Goal: Task Accomplishment & Management: Complete application form

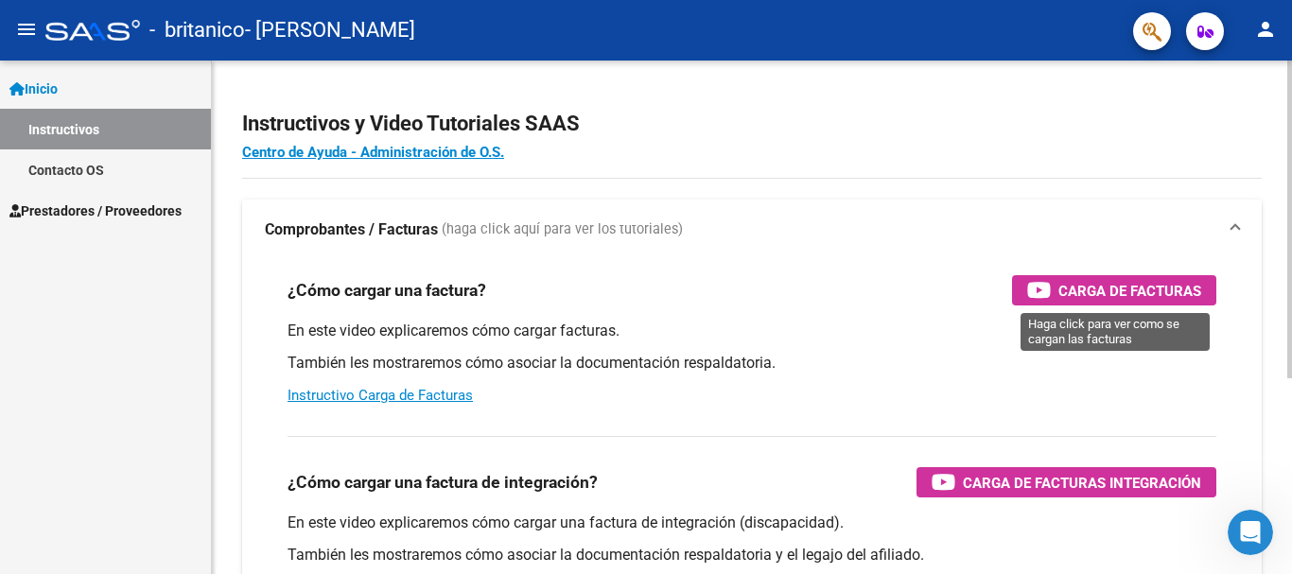
click at [1114, 289] on span "Carga de Facturas" at bounding box center [1130, 291] width 143 height 24
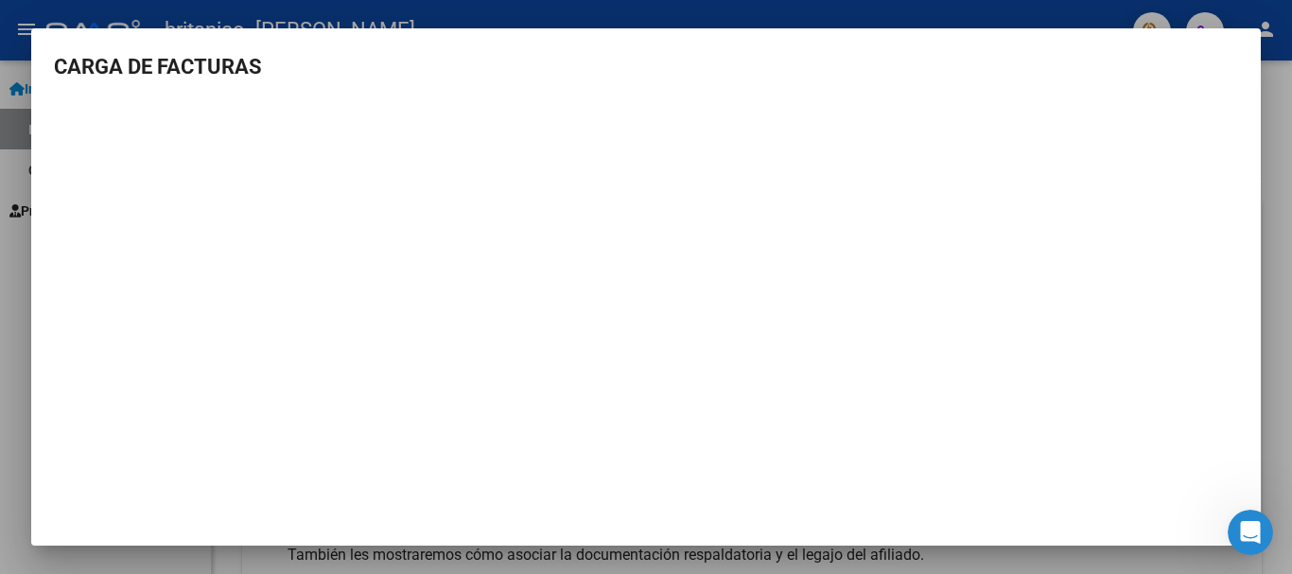
scroll to position [2, 0]
click at [1277, 83] on div at bounding box center [646, 287] width 1292 height 574
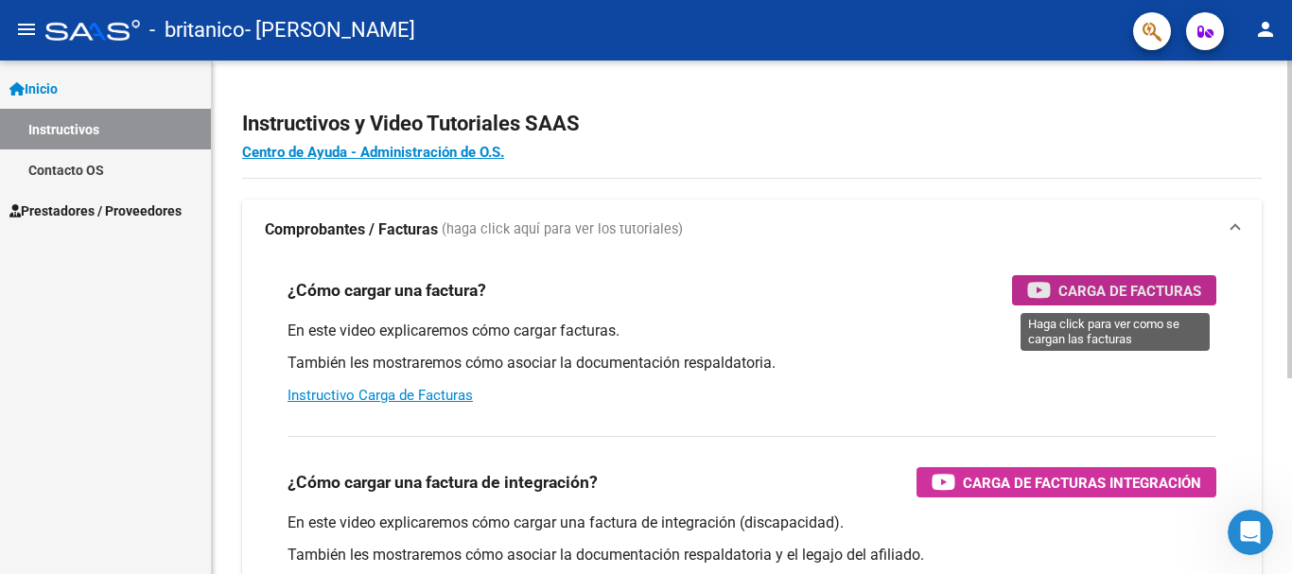
click at [1126, 296] on span "Carga de Facturas" at bounding box center [1130, 291] width 143 height 24
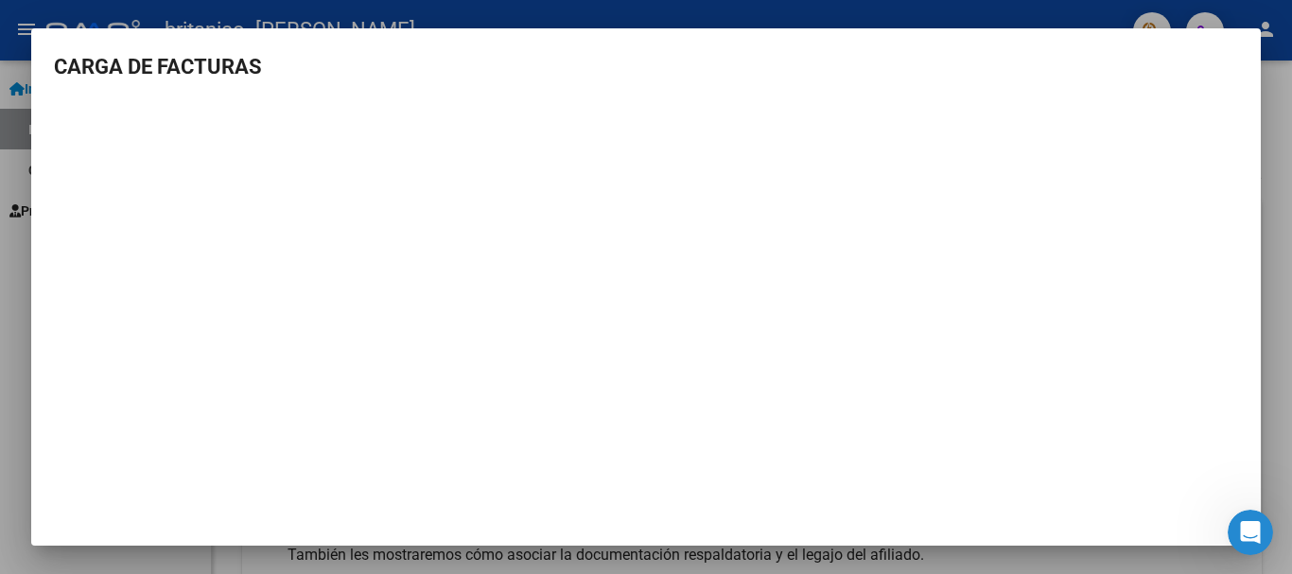
click at [1272, 154] on div at bounding box center [646, 287] width 1292 height 574
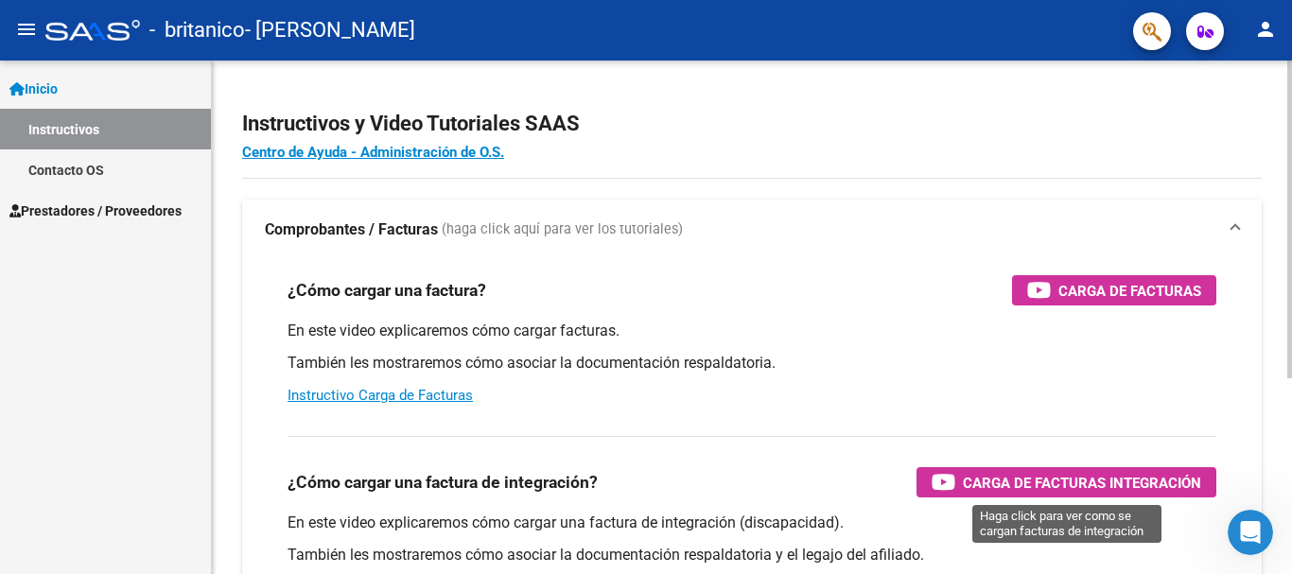
click at [1020, 481] on span "Carga de Facturas Integración" at bounding box center [1082, 483] width 238 height 24
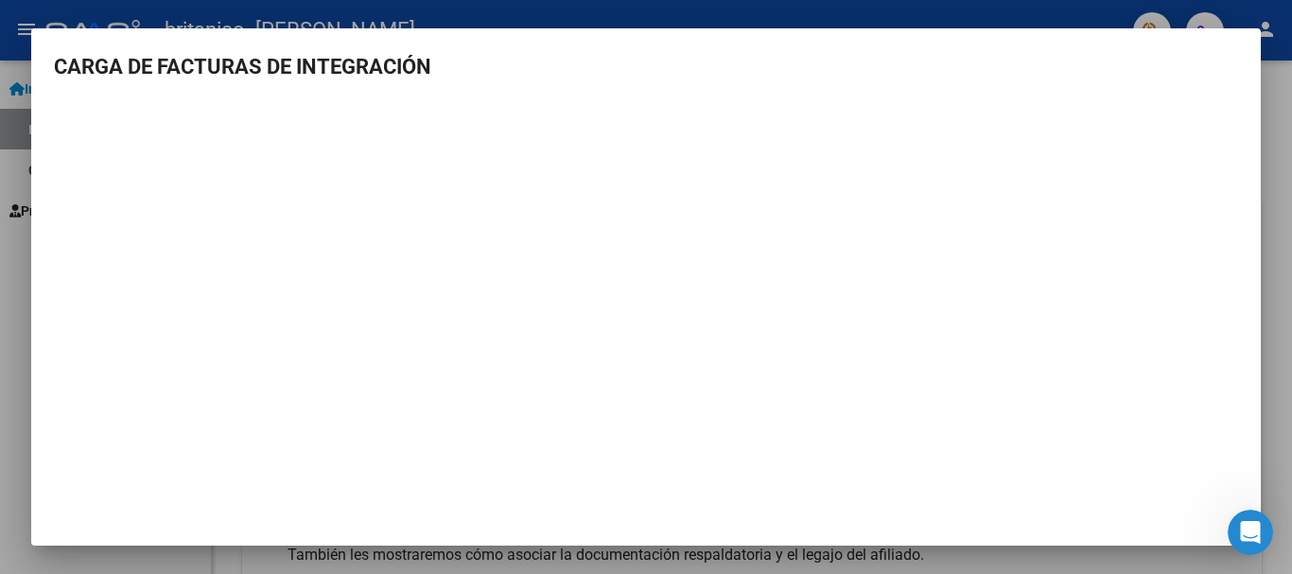
click at [1275, 13] on div at bounding box center [646, 287] width 1292 height 574
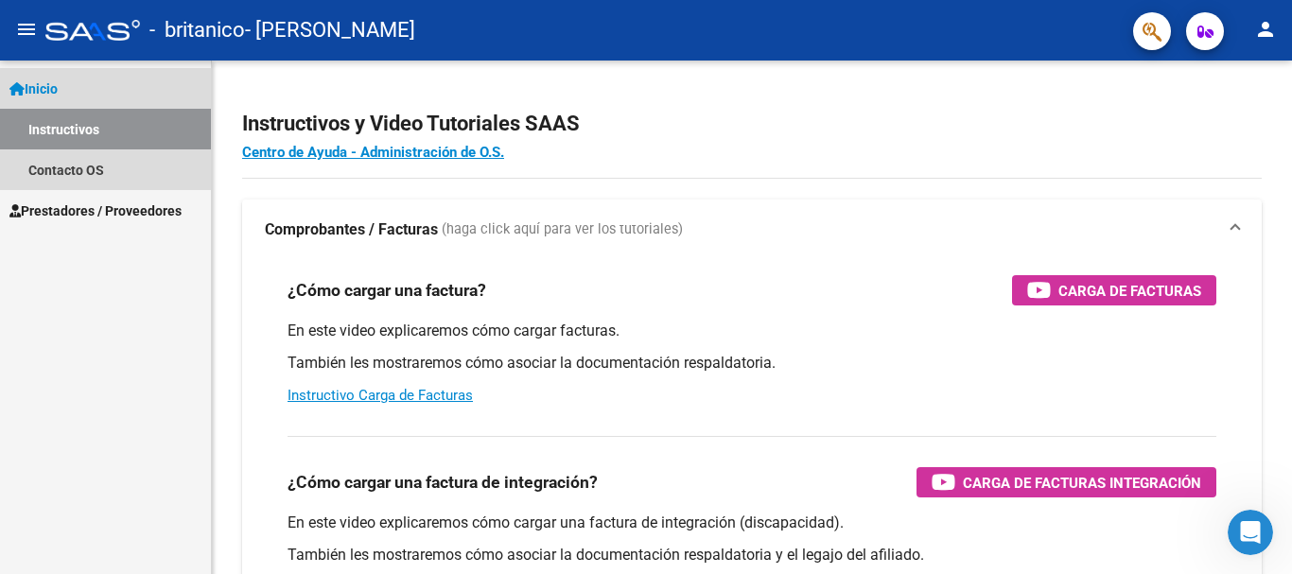
click at [55, 81] on span "Inicio" at bounding box center [33, 89] width 48 height 21
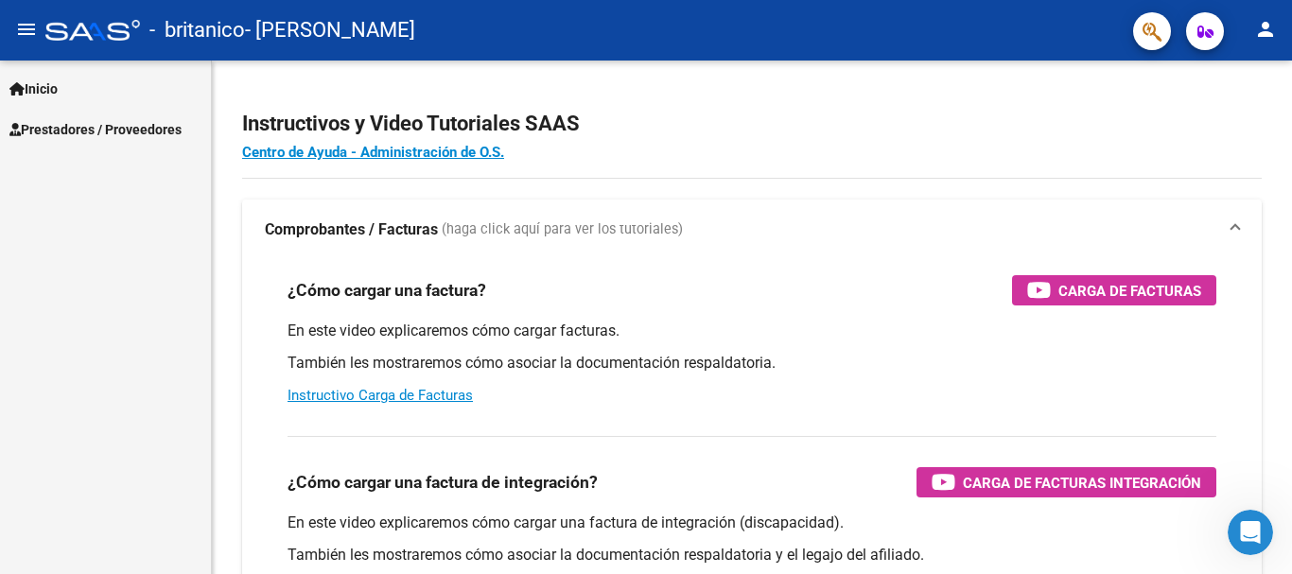
click at [55, 123] on span "Prestadores / Proveedores" at bounding box center [95, 129] width 172 height 21
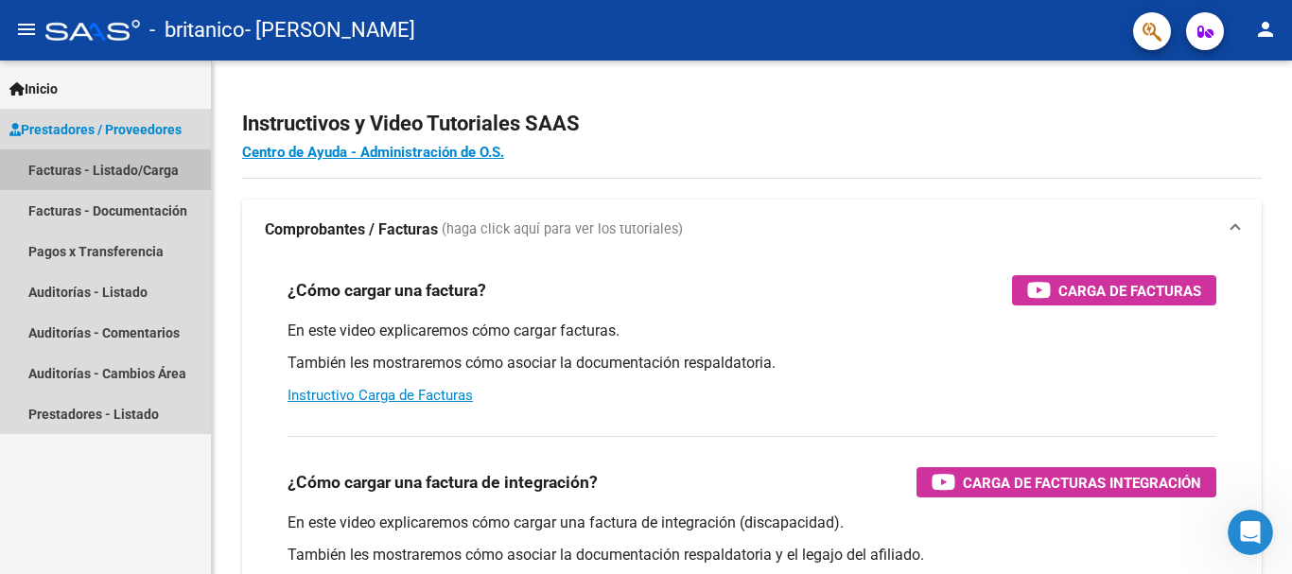
click at [61, 176] on link "Facturas - Listado/Carga" at bounding box center [105, 169] width 211 height 41
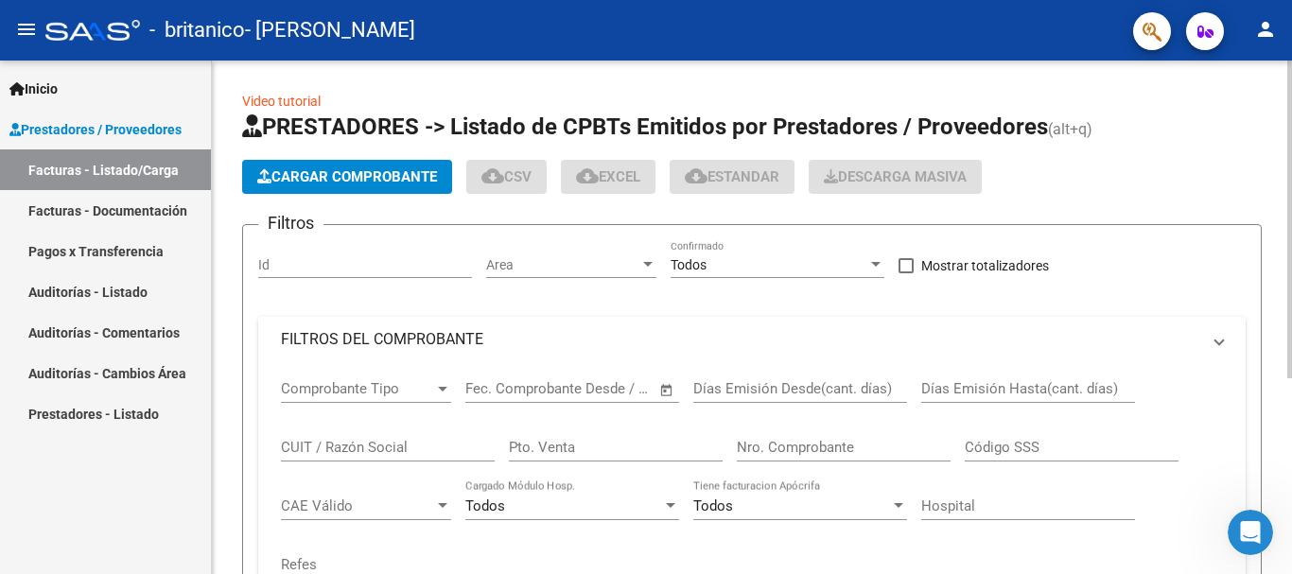
click at [370, 176] on span "Cargar Comprobante" at bounding box center [347, 176] width 180 height 17
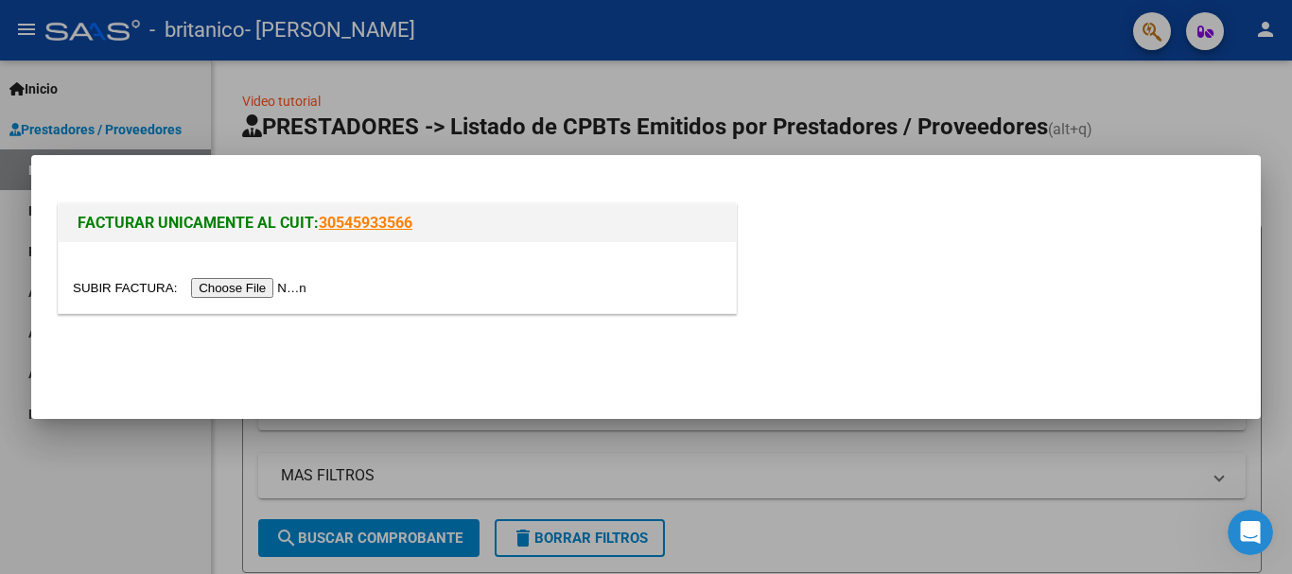
click at [275, 292] on input "file" at bounding box center [192, 288] width 239 height 20
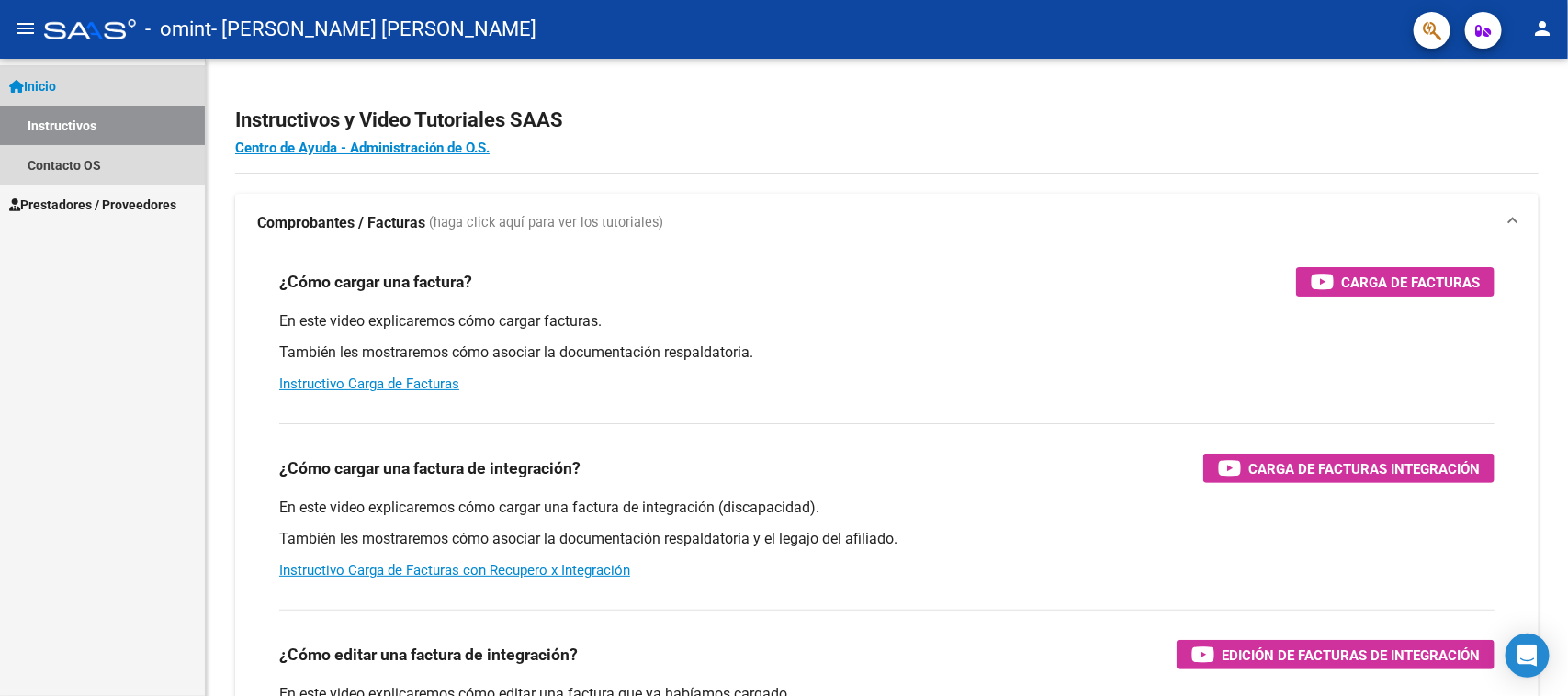
click at [56, 87] on span "Inicio" at bounding box center [32, 86] width 47 height 20
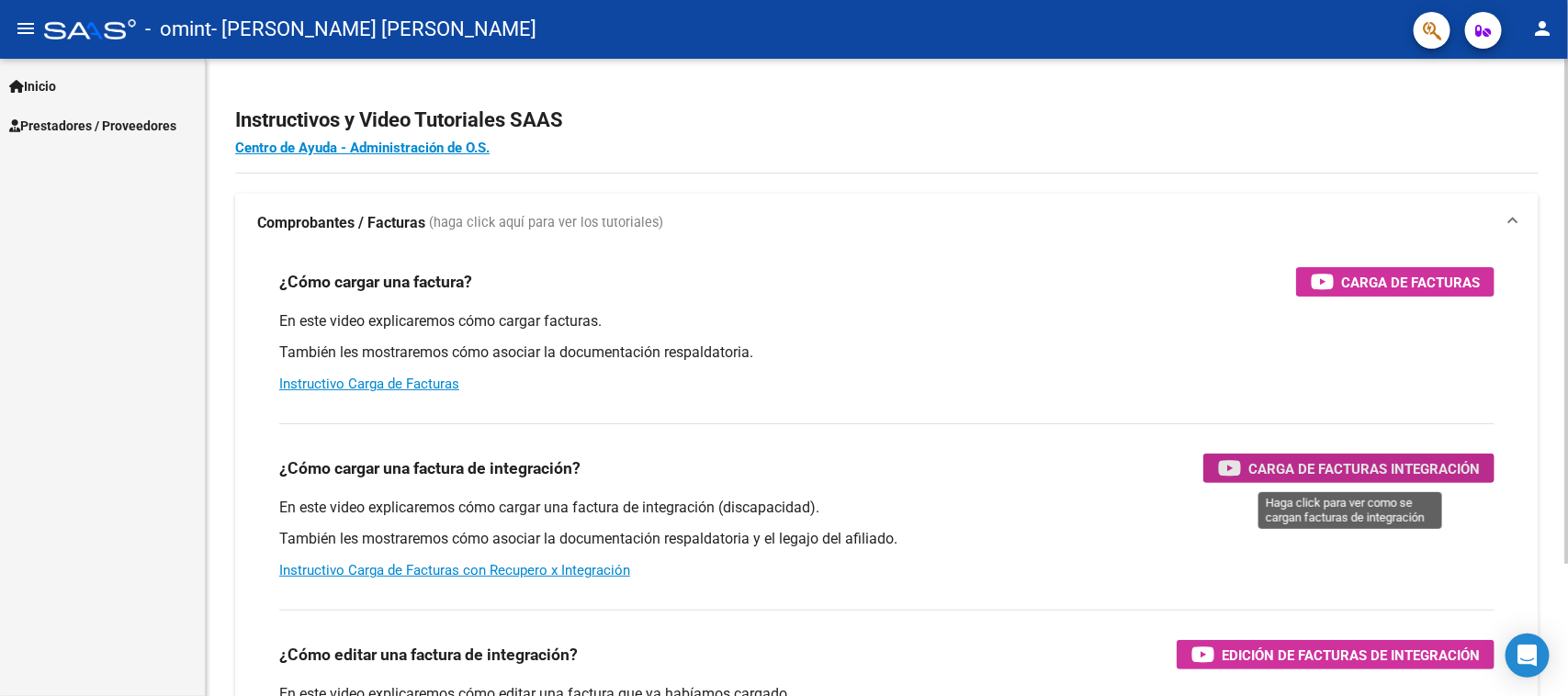
click at [1359, 478] on span "Carga de Facturas Integración" at bounding box center [1364, 469] width 231 height 23
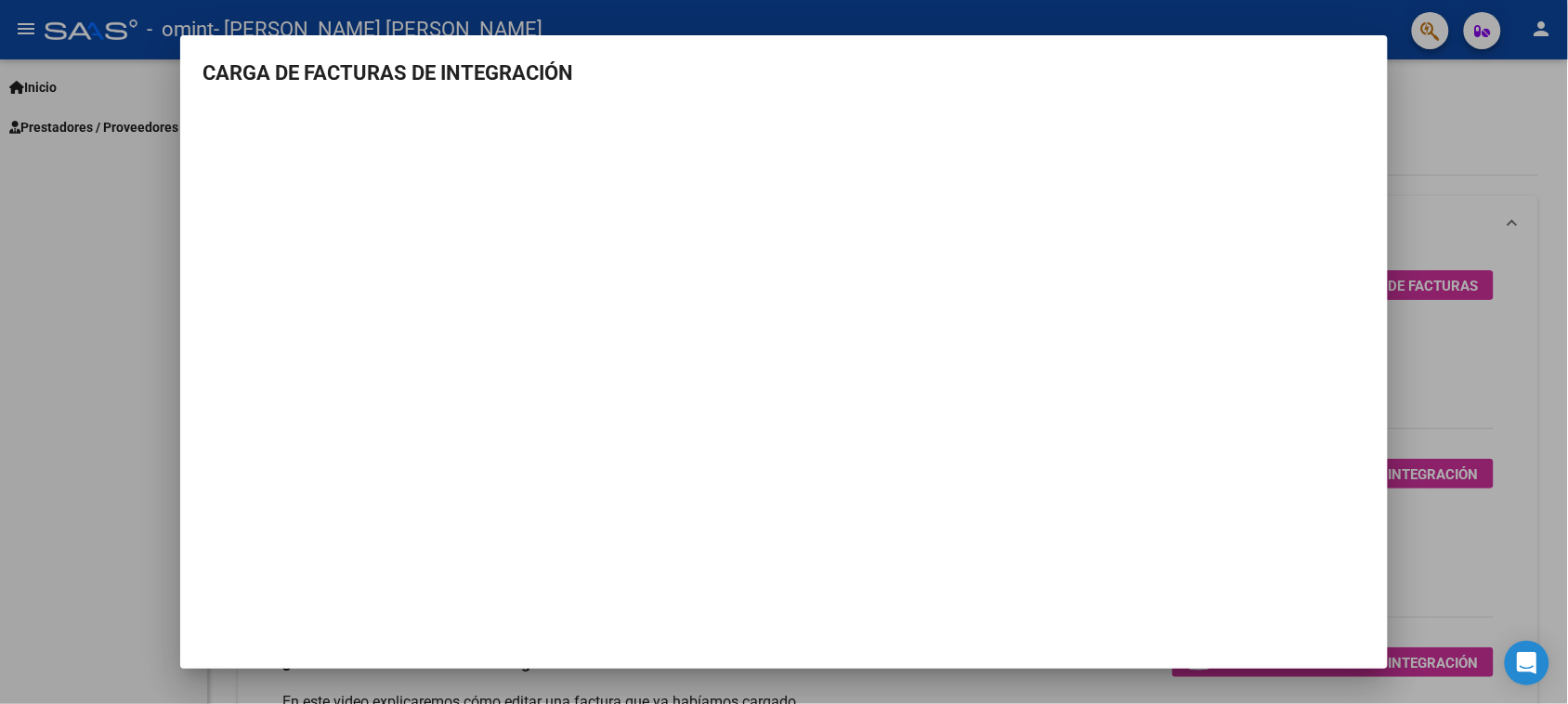
click at [1444, 104] on div at bounding box center [784, 352] width 1568 height 704
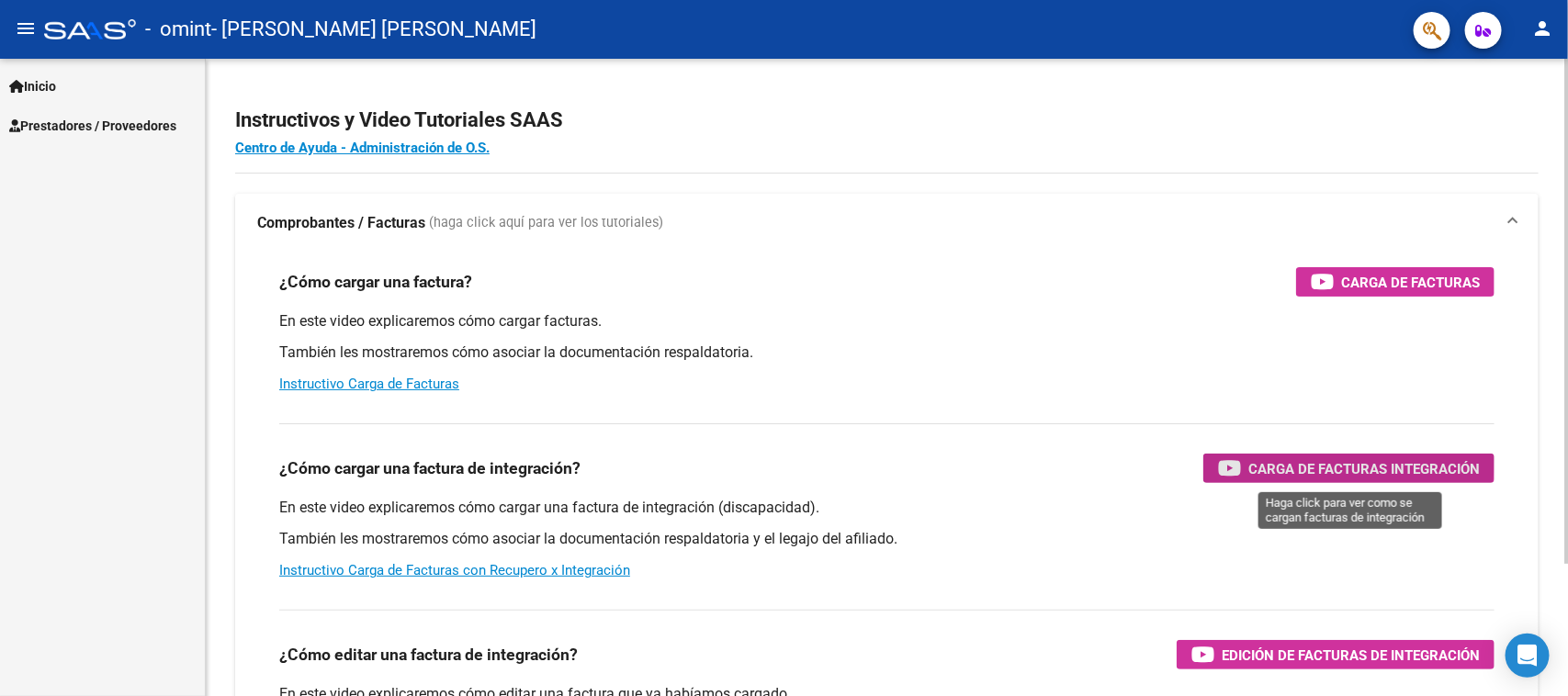
click at [1315, 462] on span "Carga de Facturas Integración" at bounding box center [1364, 469] width 231 height 23
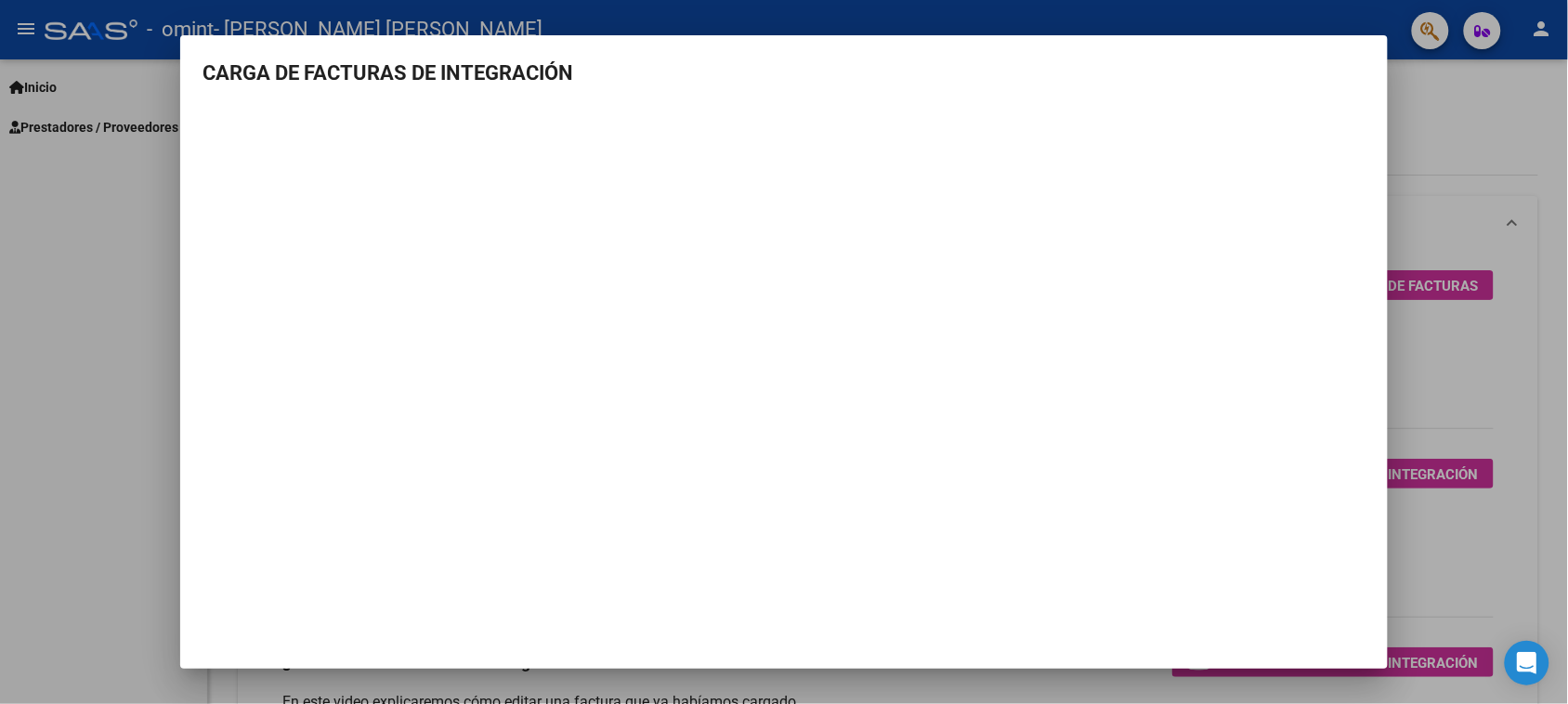
click at [1488, 156] on div at bounding box center [784, 352] width 1568 height 704
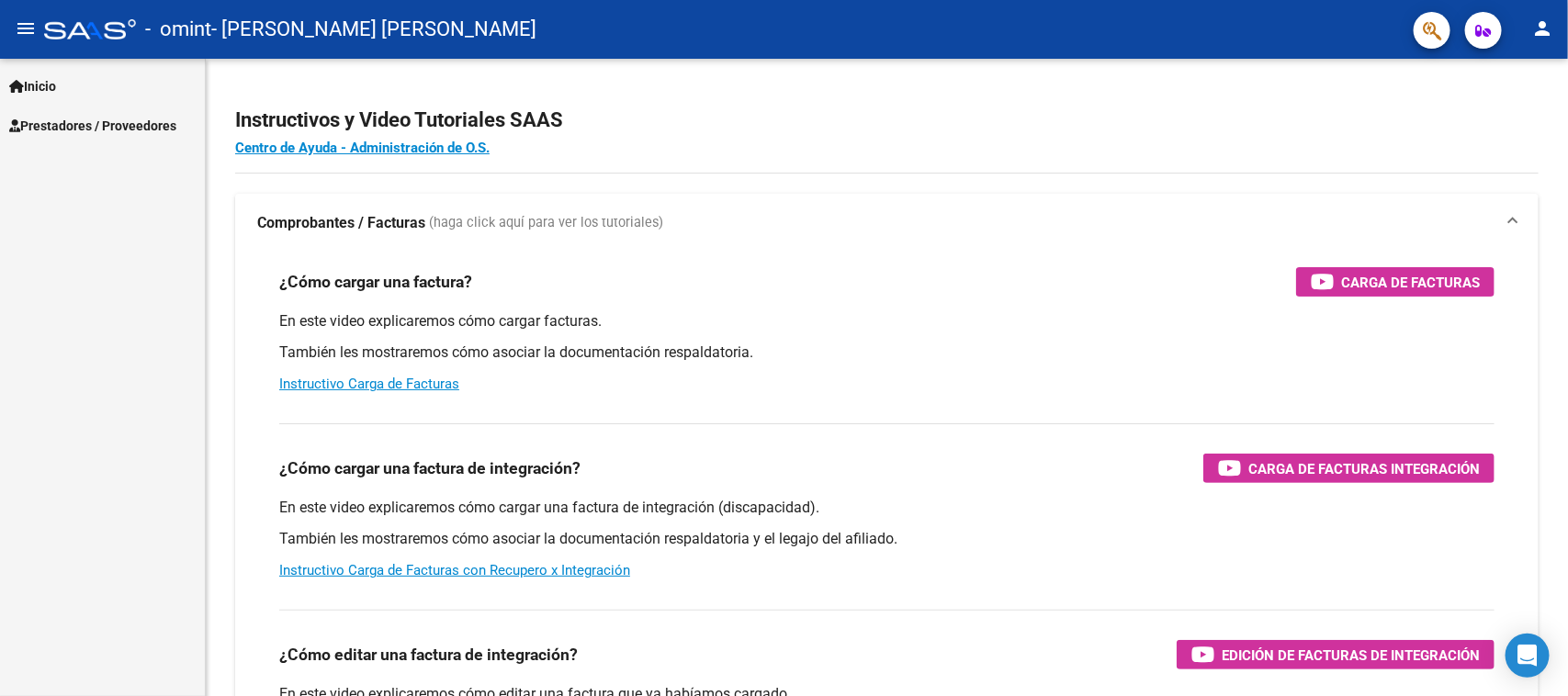
click at [50, 72] on link "Inicio" at bounding box center [102, 85] width 205 height 40
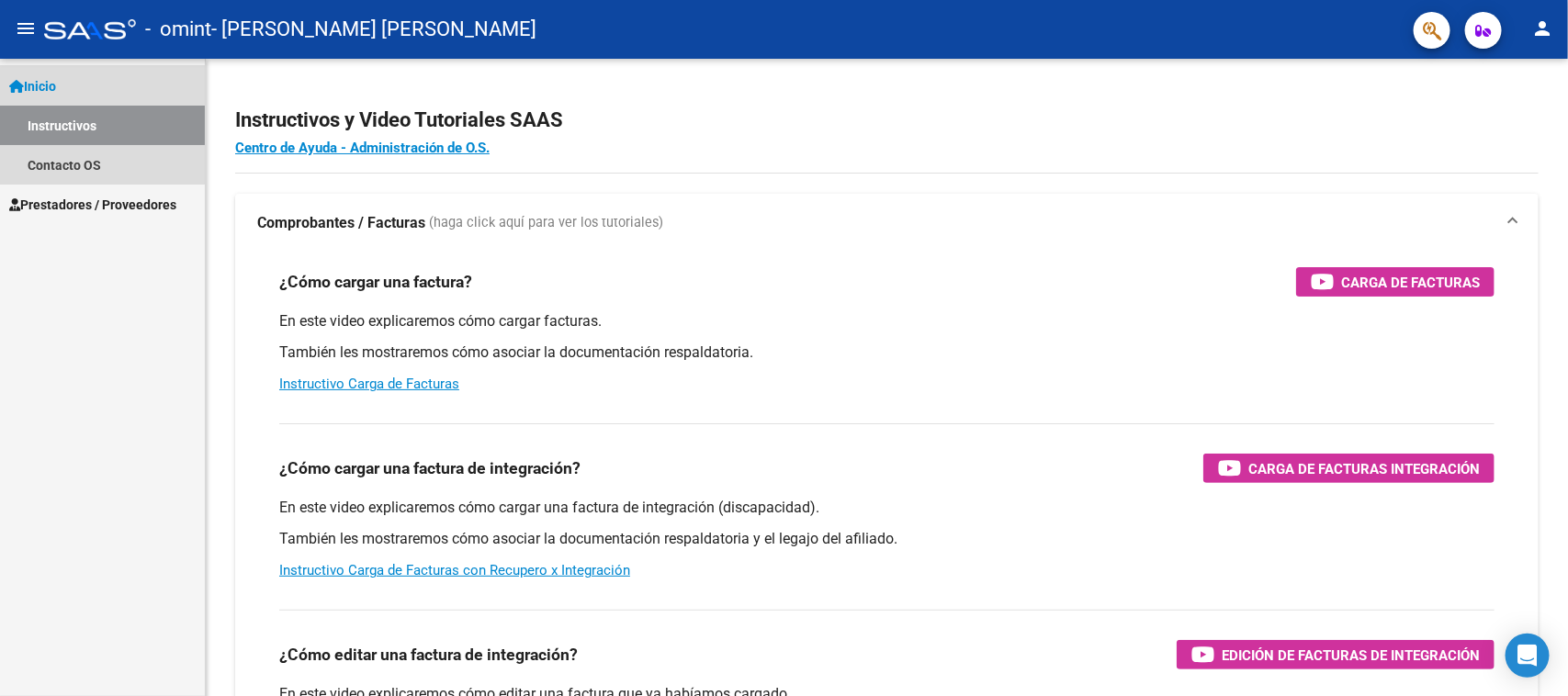
click at [53, 85] on span "Inicio" at bounding box center [32, 86] width 47 height 20
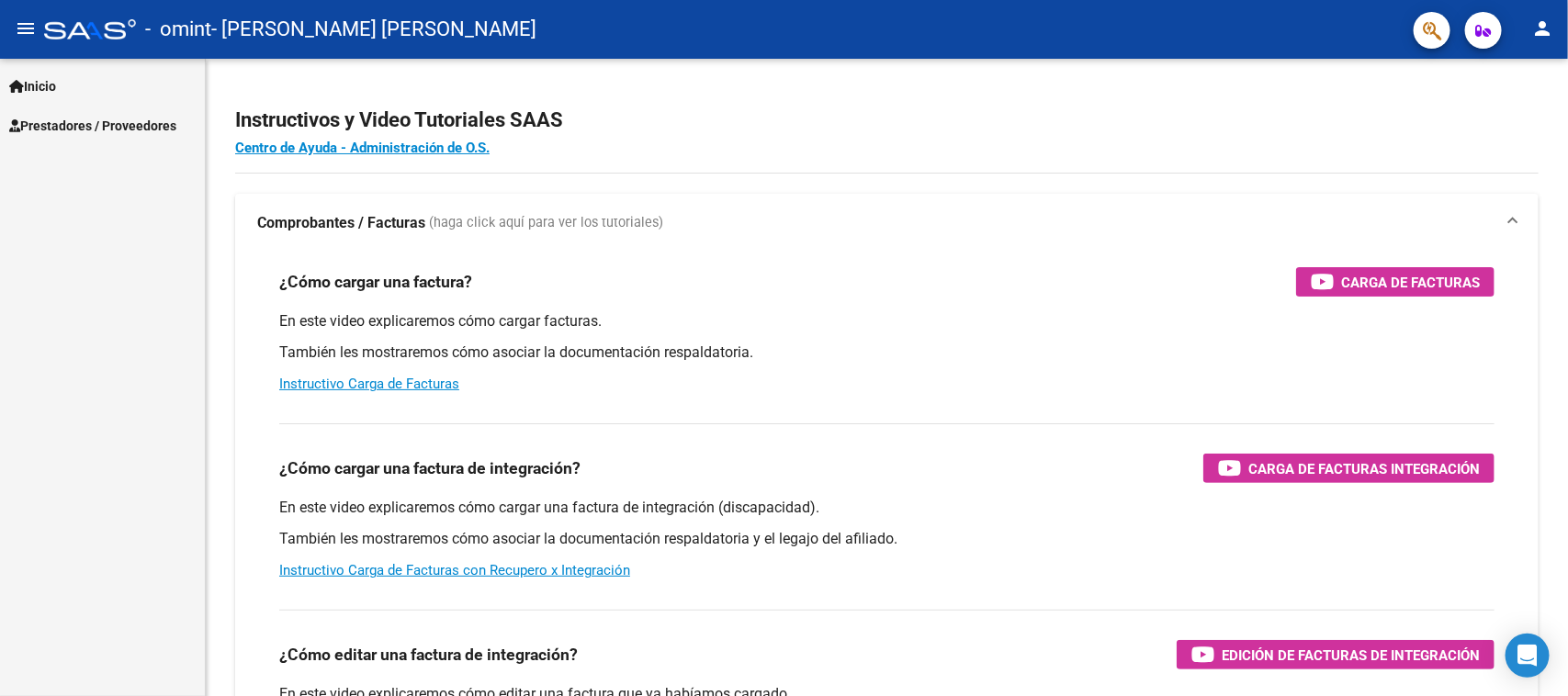
click at [51, 120] on span "Prestadores / Proveedores" at bounding box center [92, 125] width 167 height 20
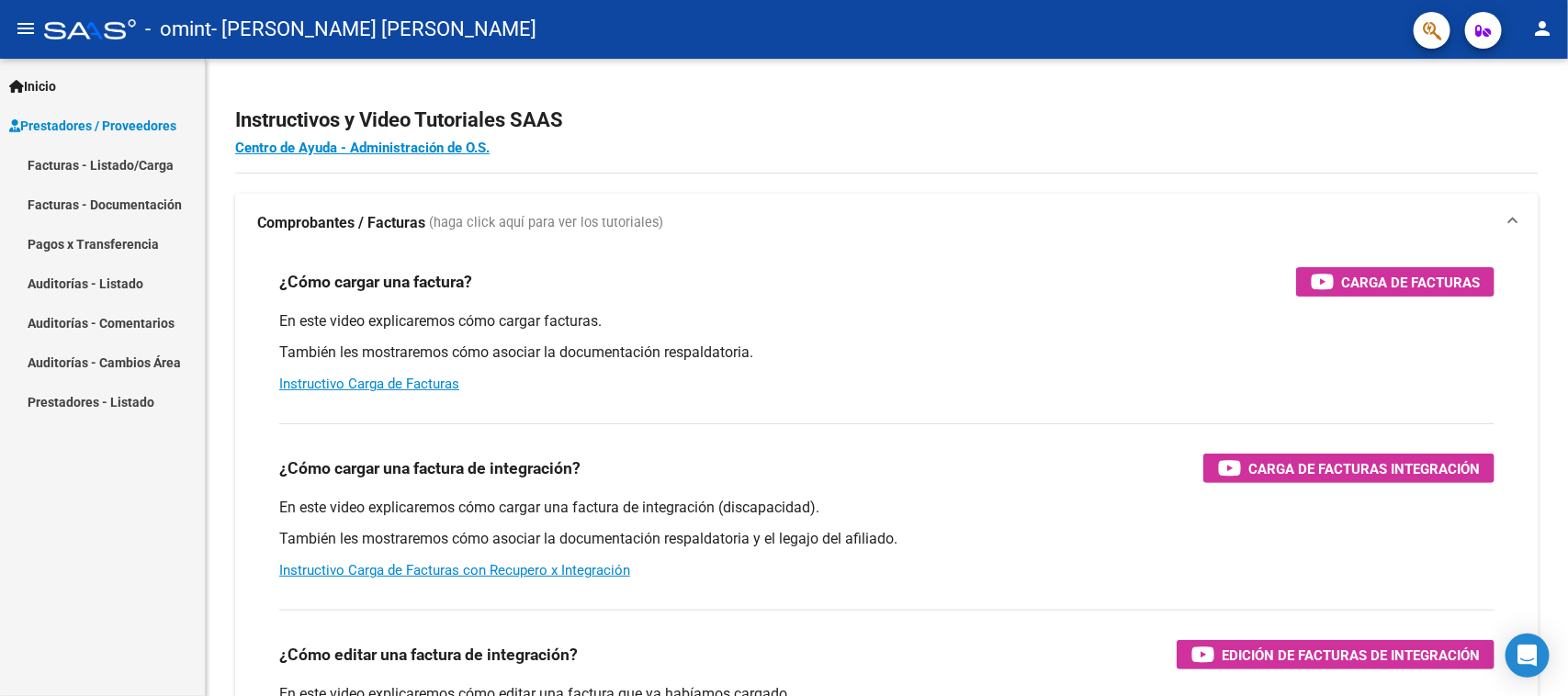
click at [141, 172] on link "Facturas - Listado/Carga" at bounding box center [102, 164] width 205 height 40
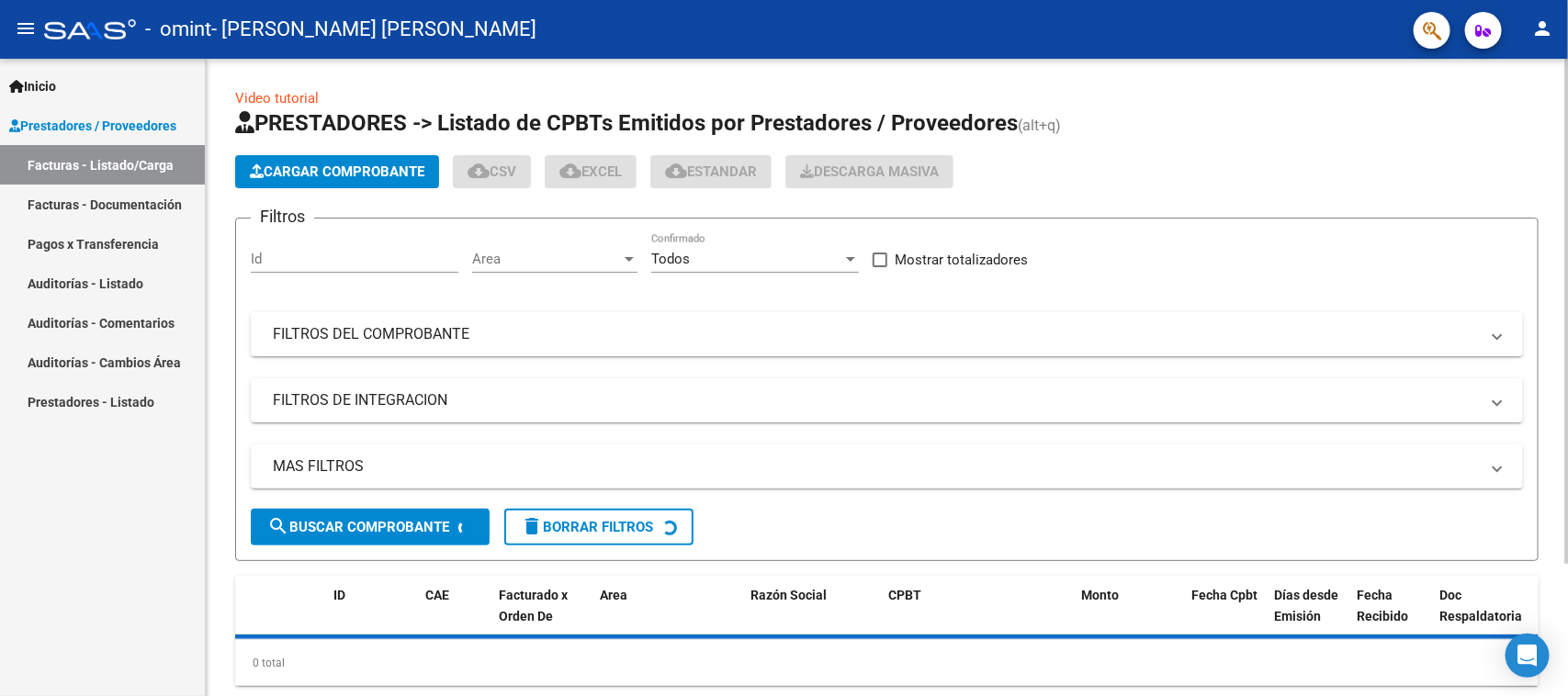
click at [313, 173] on span "Cargar Comprobante" at bounding box center [337, 171] width 175 height 17
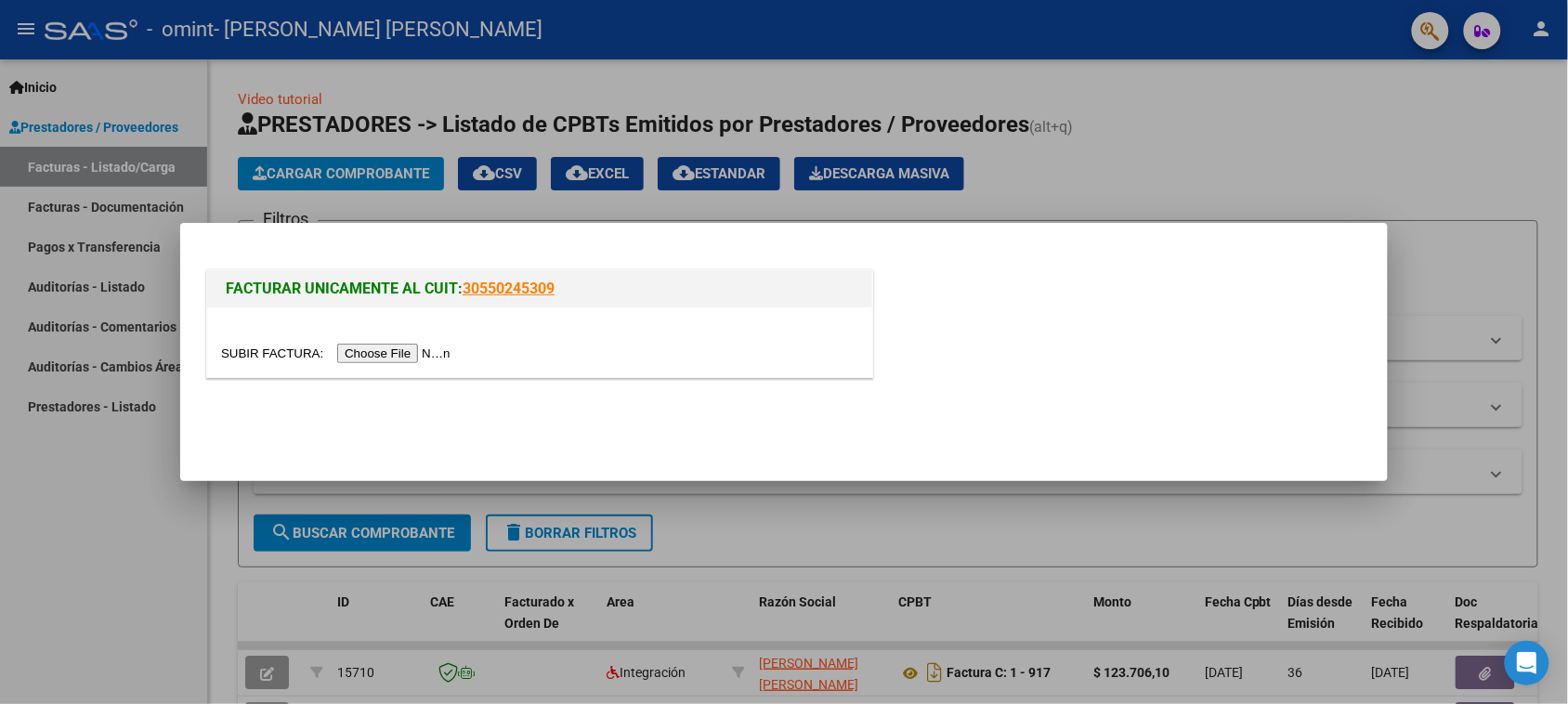
click at [392, 353] on input "file" at bounding box center [338, 353] width 235 height 20
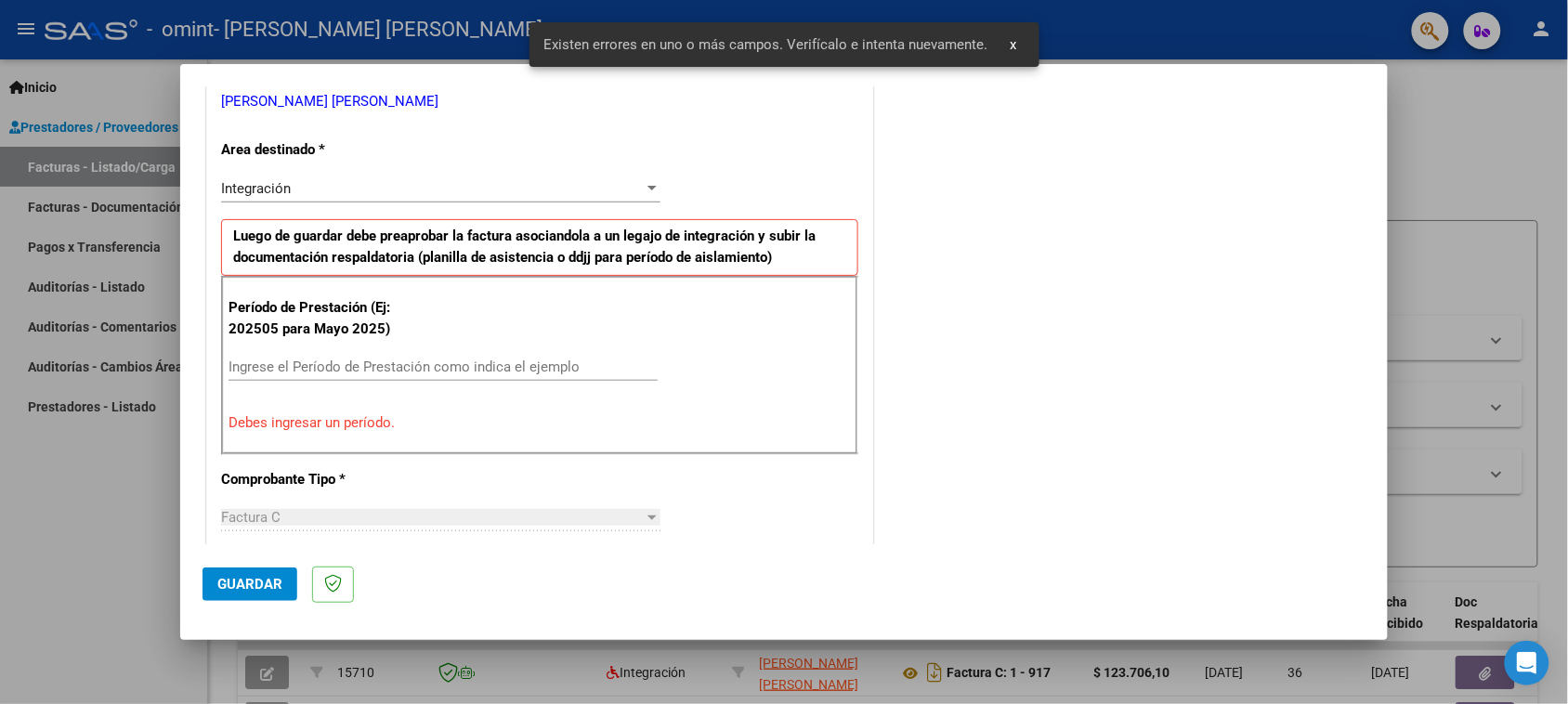
scroll to position [420, 0]
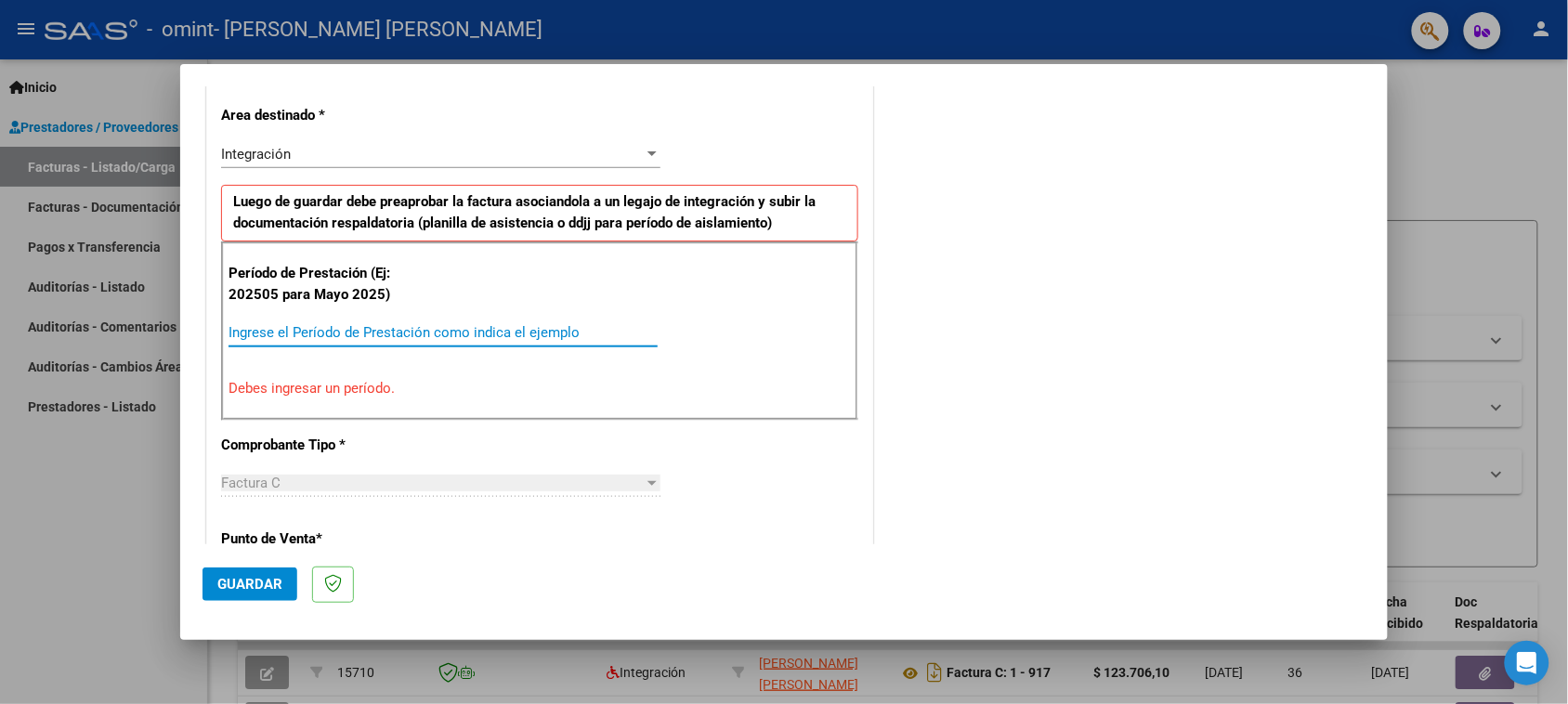
click at [492, 332] on input "Ingrese el Período de Prestación como indica el ejemplo" at bounding box center [443, 332] width 429 height 17
type input "1"
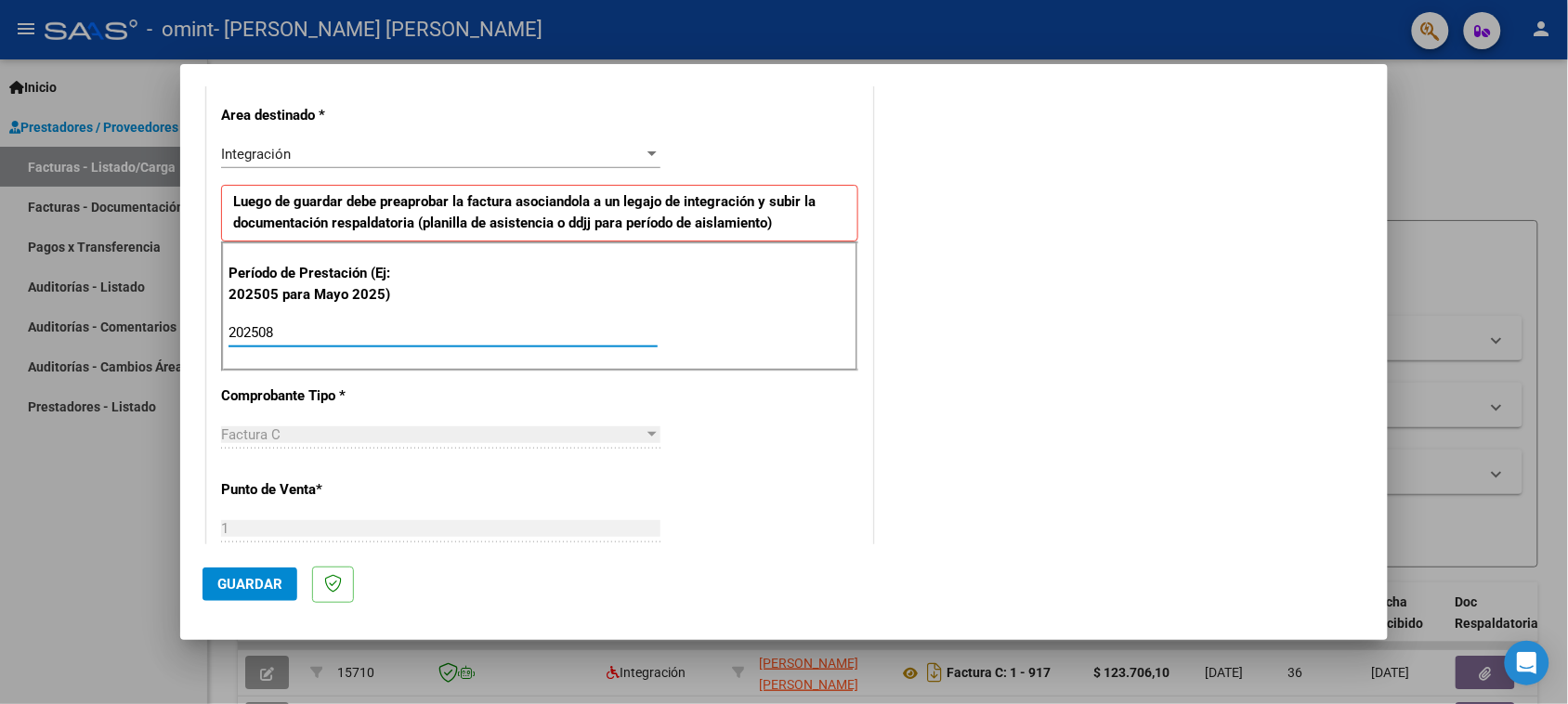
type input "202508"
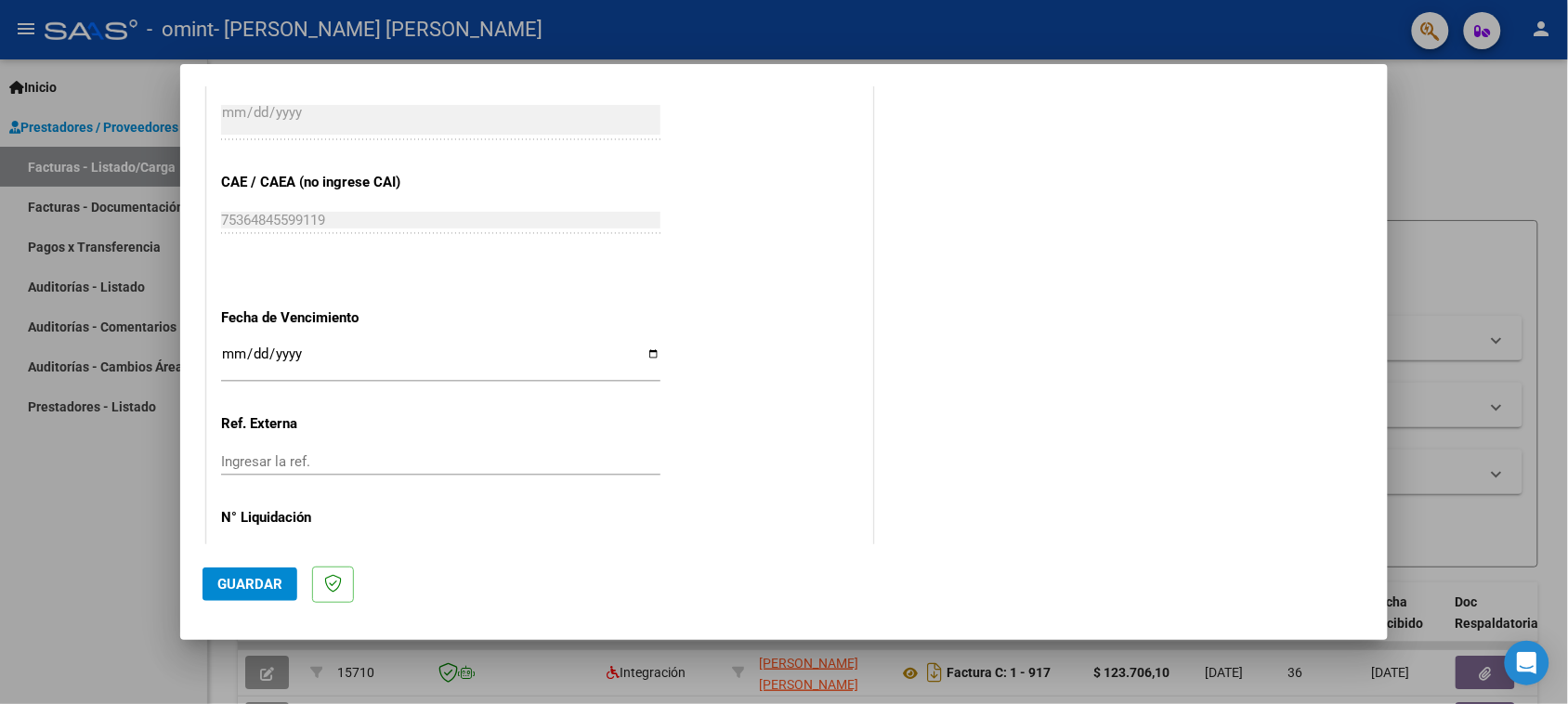
scroll to position [1116, 0]
click at [464, 353] on input "Ingresar la fecha" at bounding box center [441, 360] width 440 height 29
click at [651, 355] on input "Ingresar la fecha" at bounding box center [441, 360] width 440 height 29
type input "[DATE]"
click at [267, 582] on span "Guardar" at bounding box center [249, 584] width 65 height 17
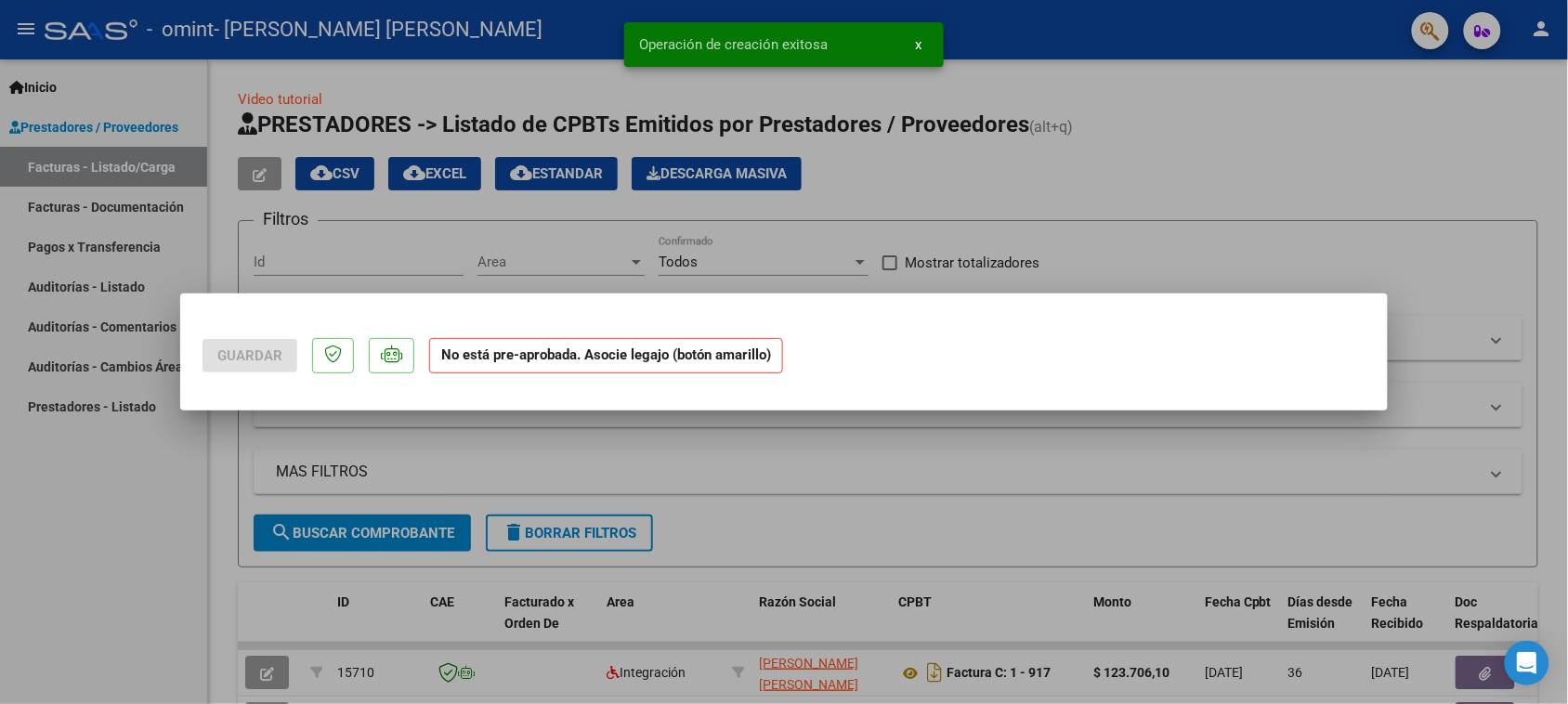
scroll to position [0, 0]
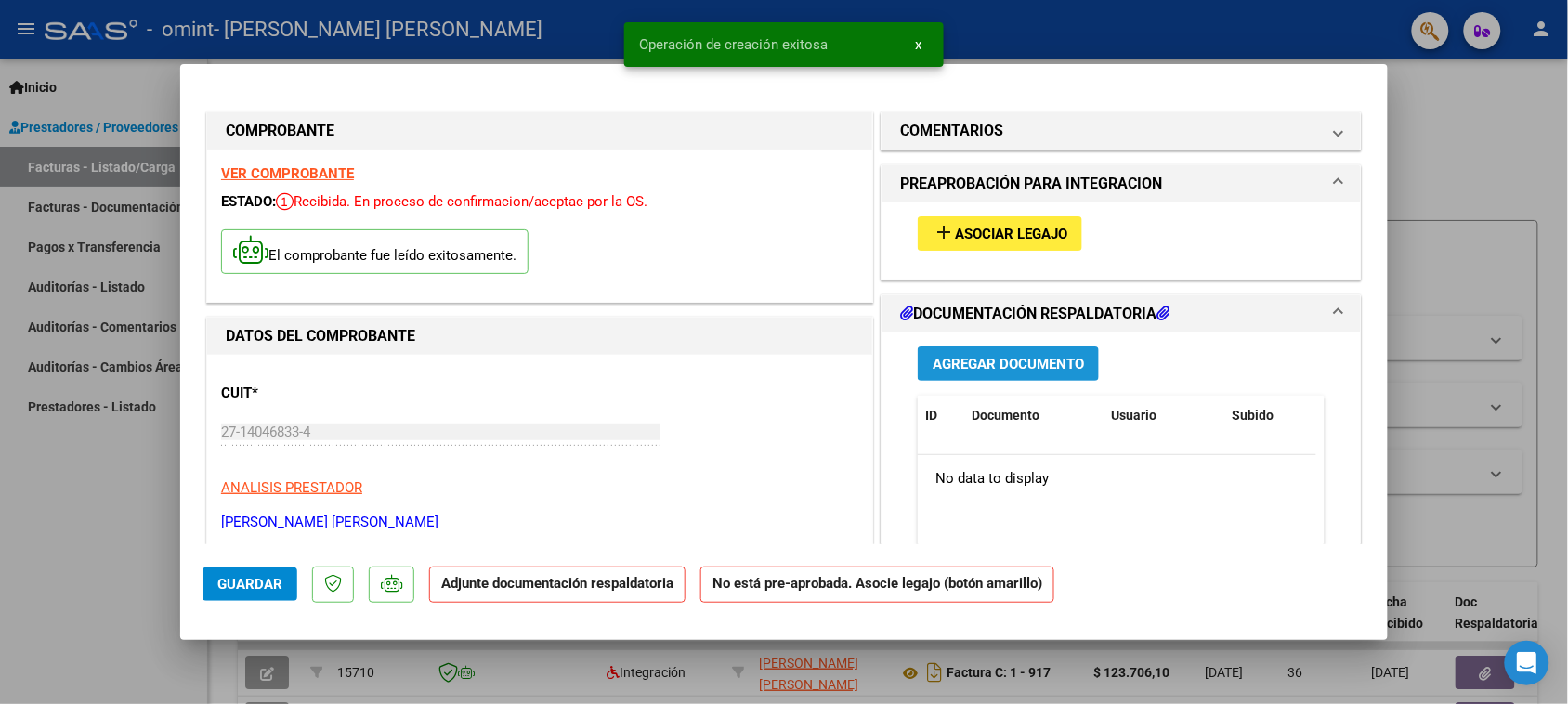
click at [956, 364] on span "Agregar Documento" at bounding box center [1008, 363] width 151 height 17
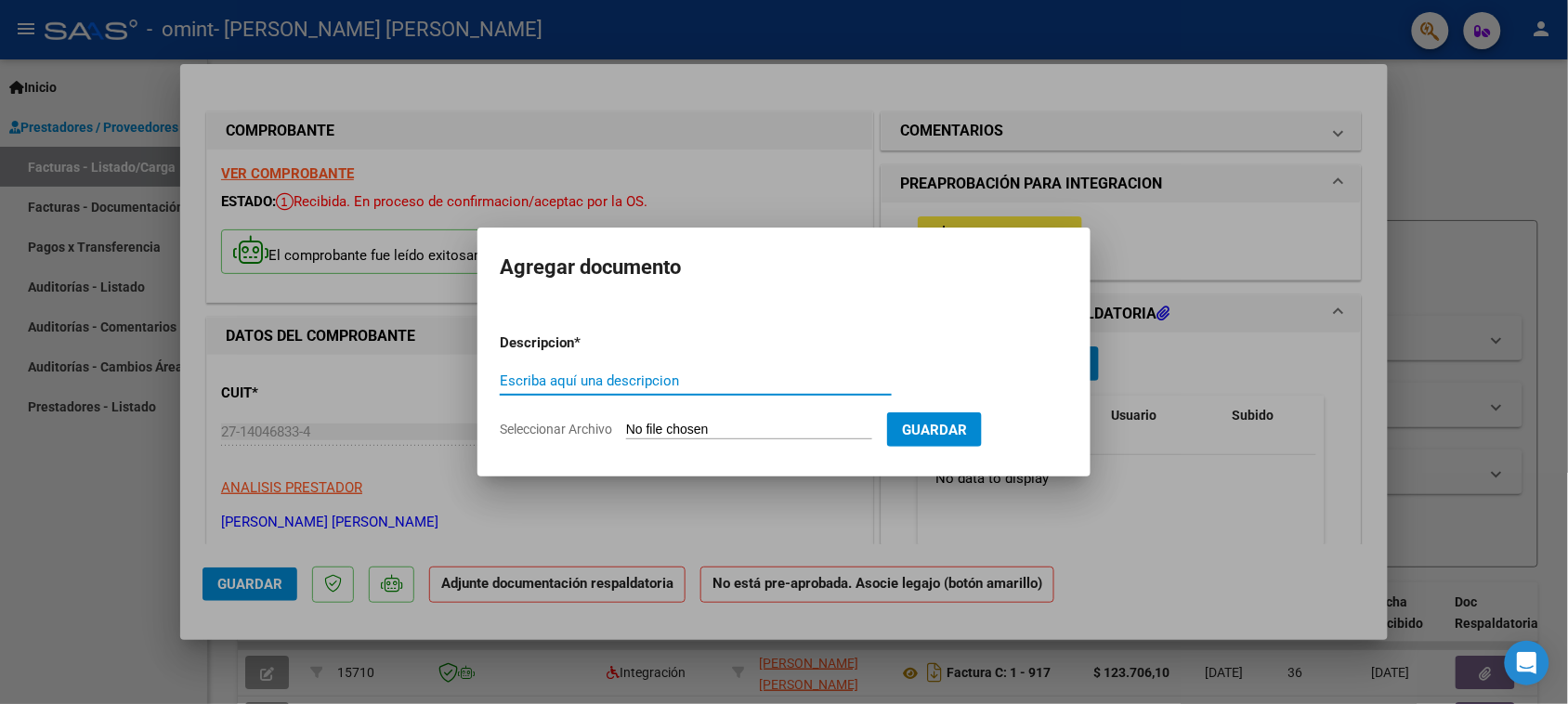
click at [822, 379] on input "Escriba aquí una descripcion" at bounding box center [695, 380] width 392 height 17
type input "Planilla de Asistencia"
click at [967, 425] on span "Guardar" at bounding box center [935, 430] width 65 height 17
click at [805, 427] on input "Seleccionar Archivo" at bounding box center [749, 431] width 246 height 18
type input "C:\fakepath\OMINT p de asist agost25 [PERSON_NAME].pdf"
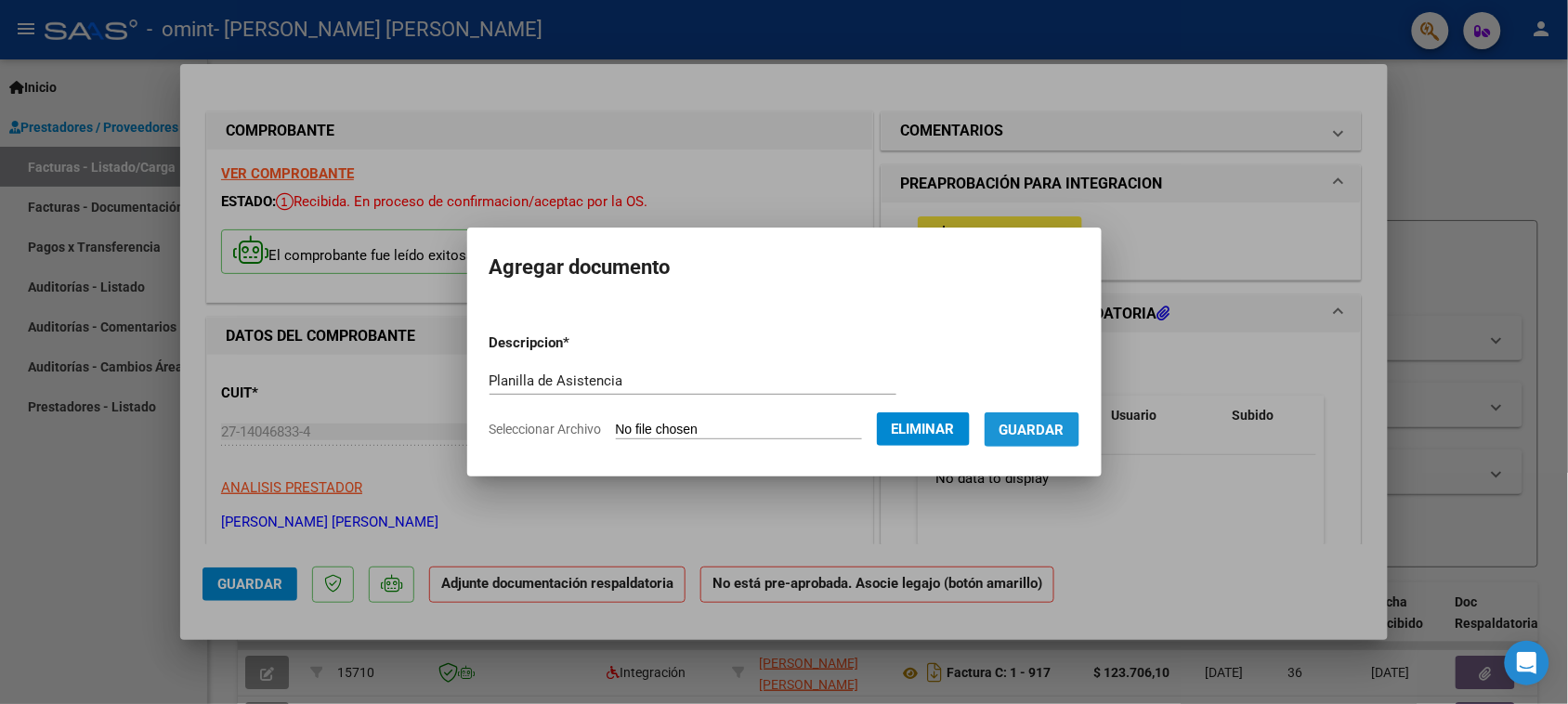
click at [1054, 419] on button "Guardar" at bounding box center [1032, 429] width 95 height 34
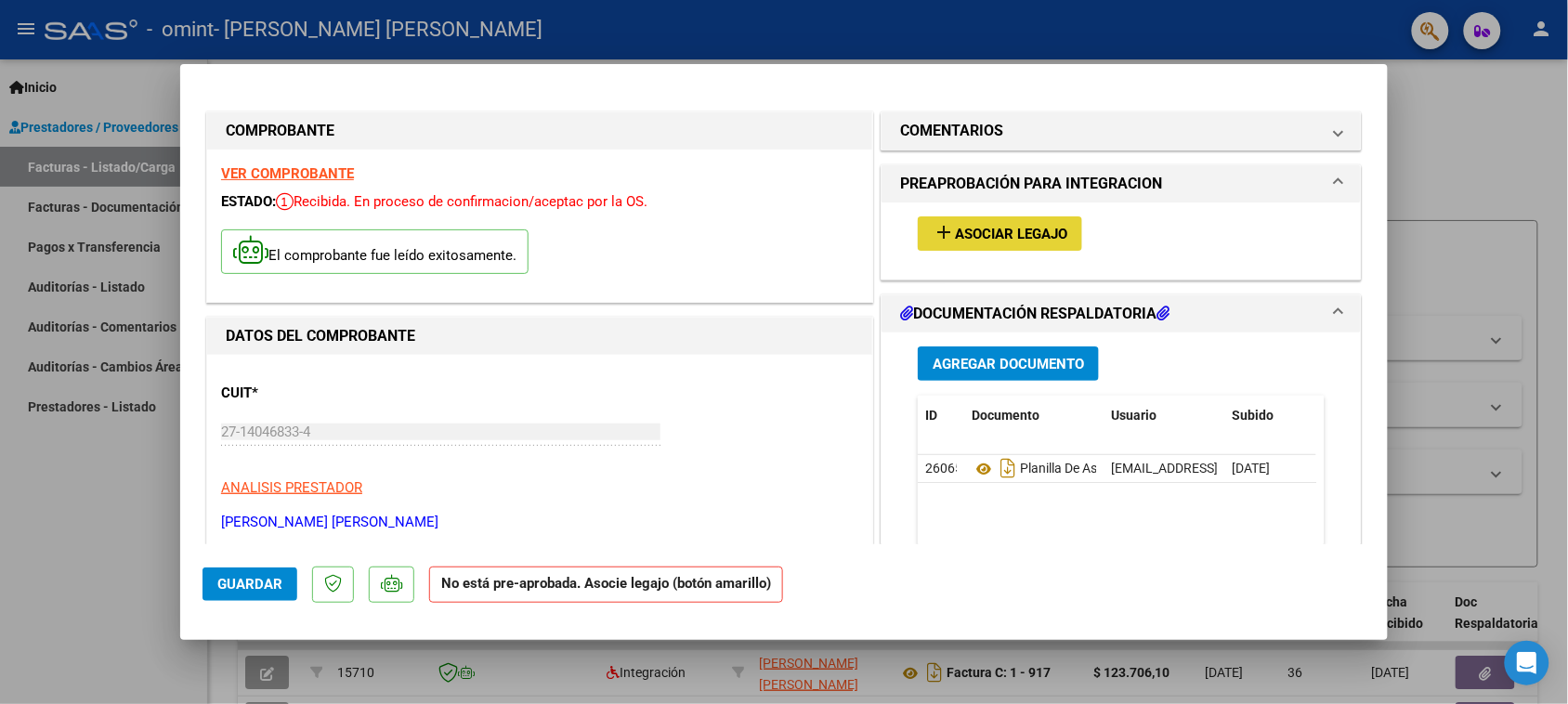
click at [997, 244] on button "add Asociar Legajo" at bounding box center [1000, 233] width 164 height 34
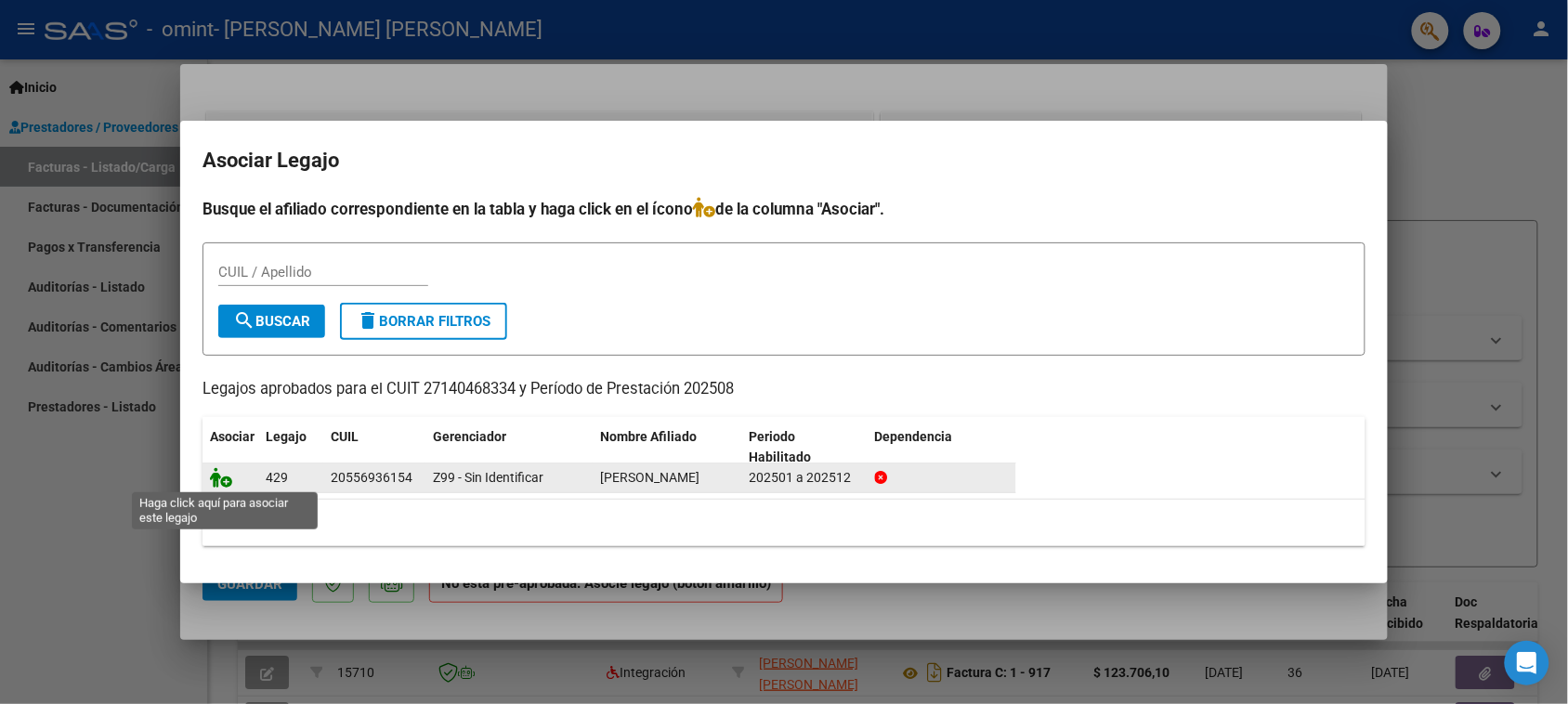
click at [214, 479] on icon at bounding box center [221, 477] width 23 height 21
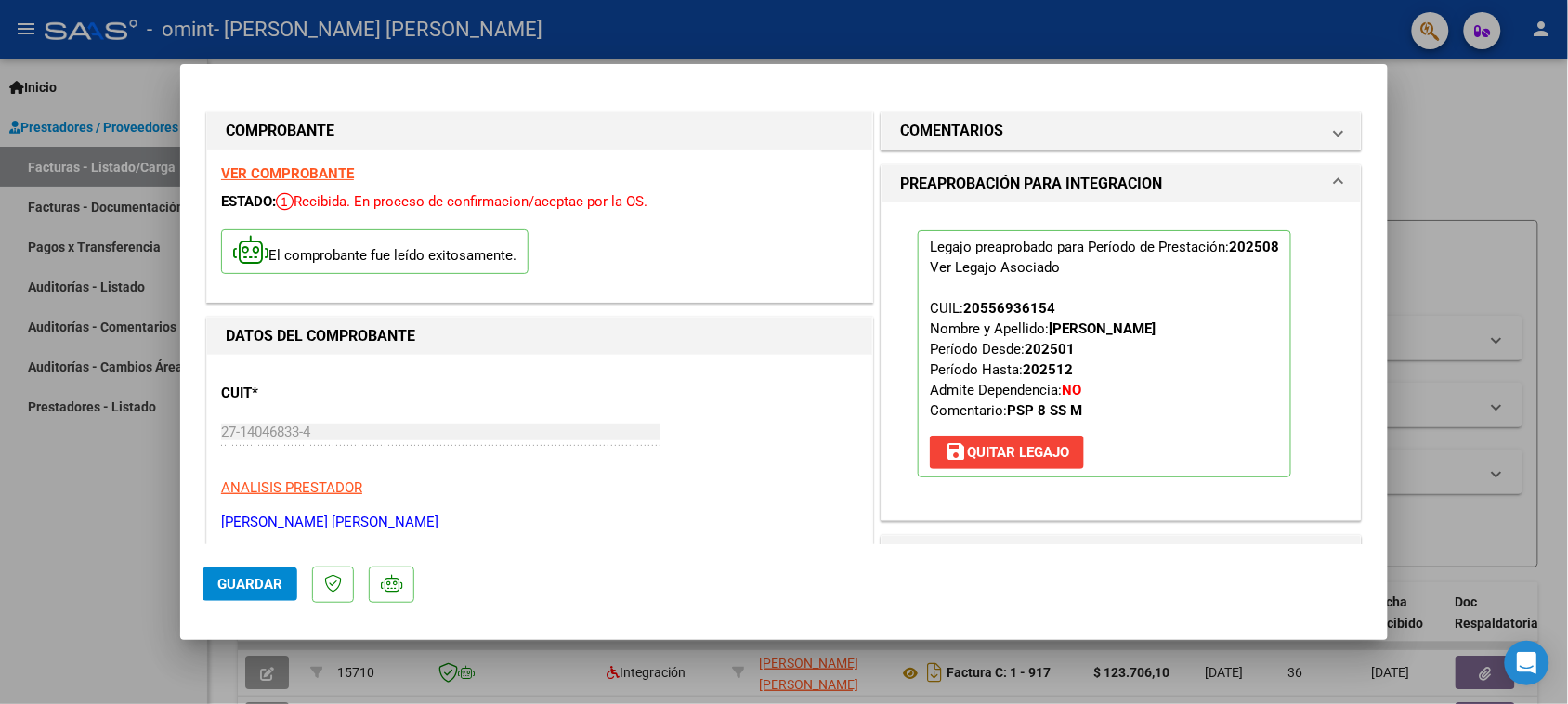
click at [243, 577] on span "Guardar" at bounding box center [249, 584] width 65 height 17
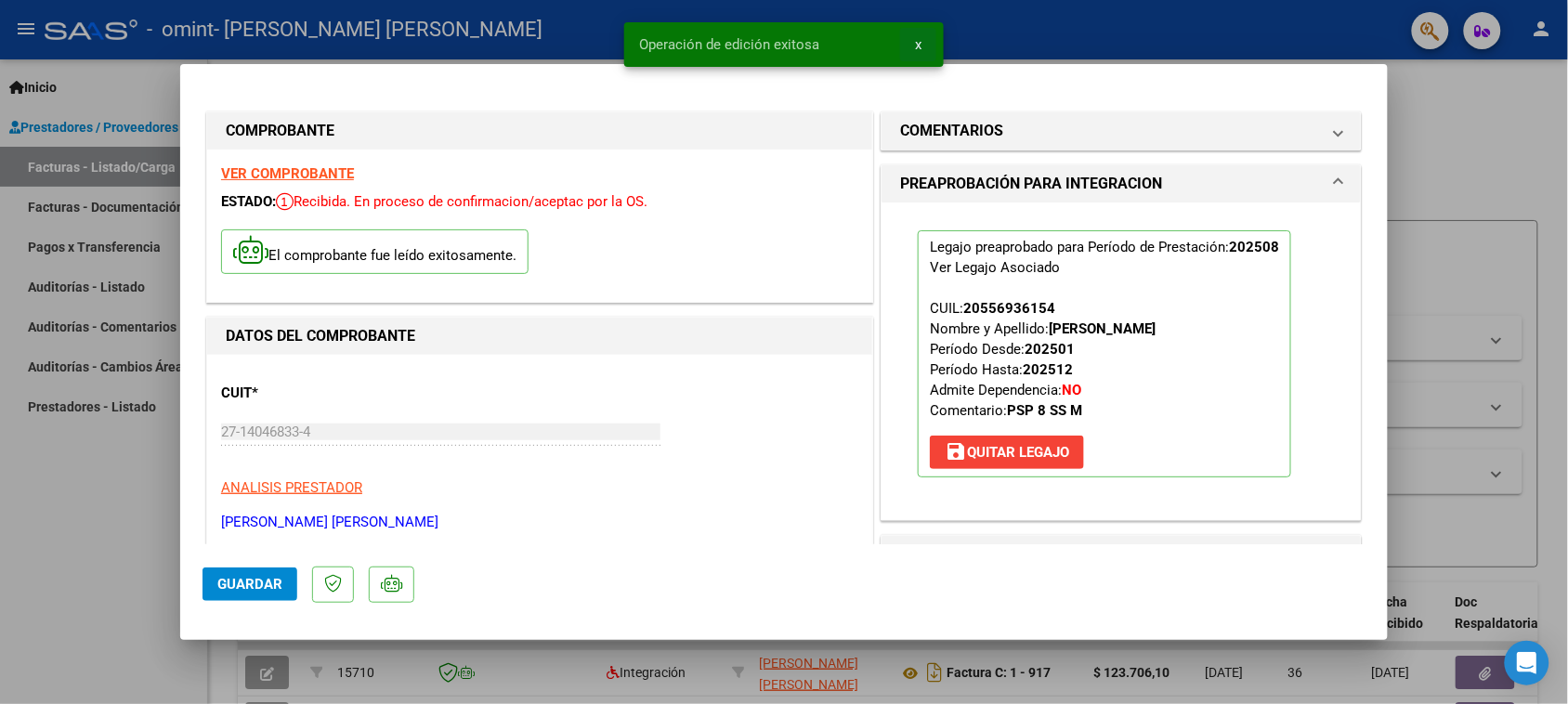
click at [912, 42] on button "x" at bounding box center [918, 44] width 36 height 33
